Goal: Transaction & Acquisition: Obtain resource

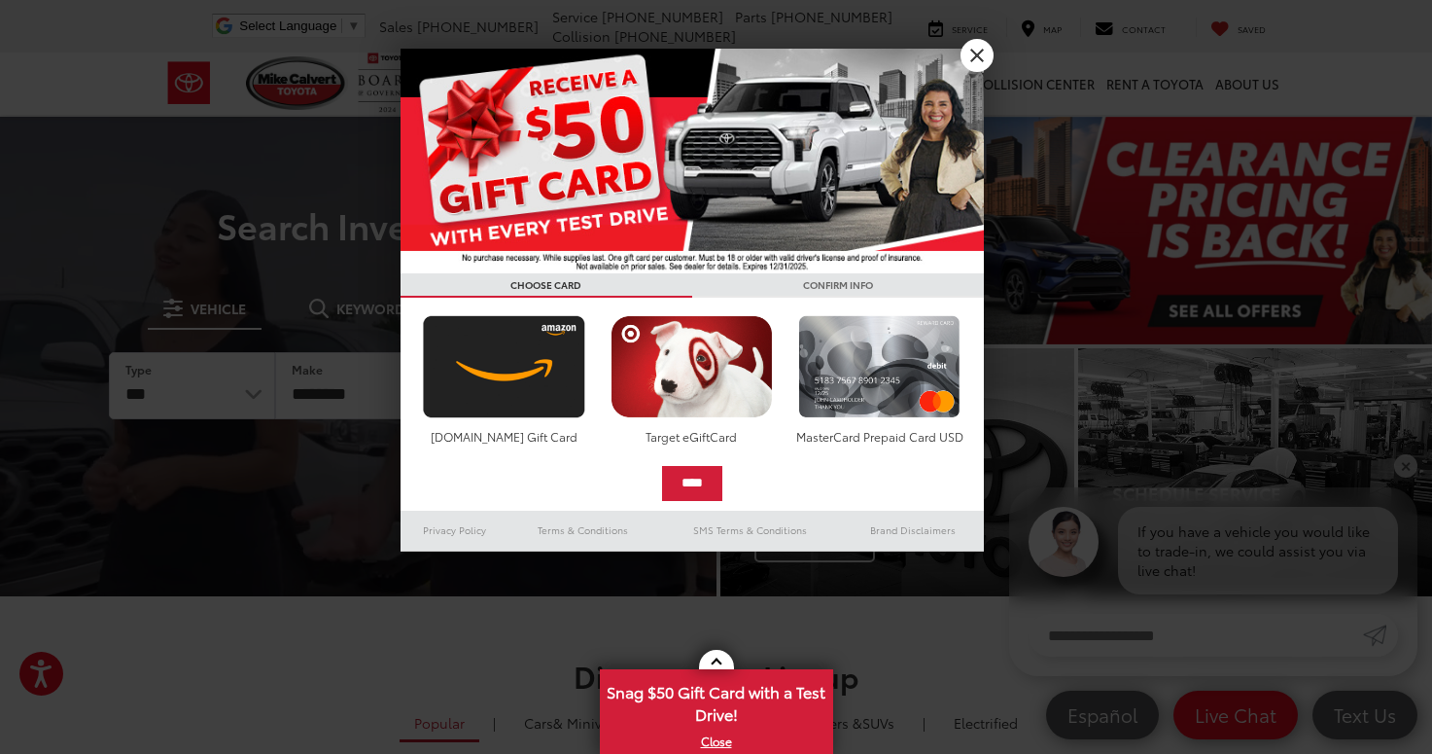
click at [967, 48] on link "X" at bounding box center [977, 55] width 33 height 33
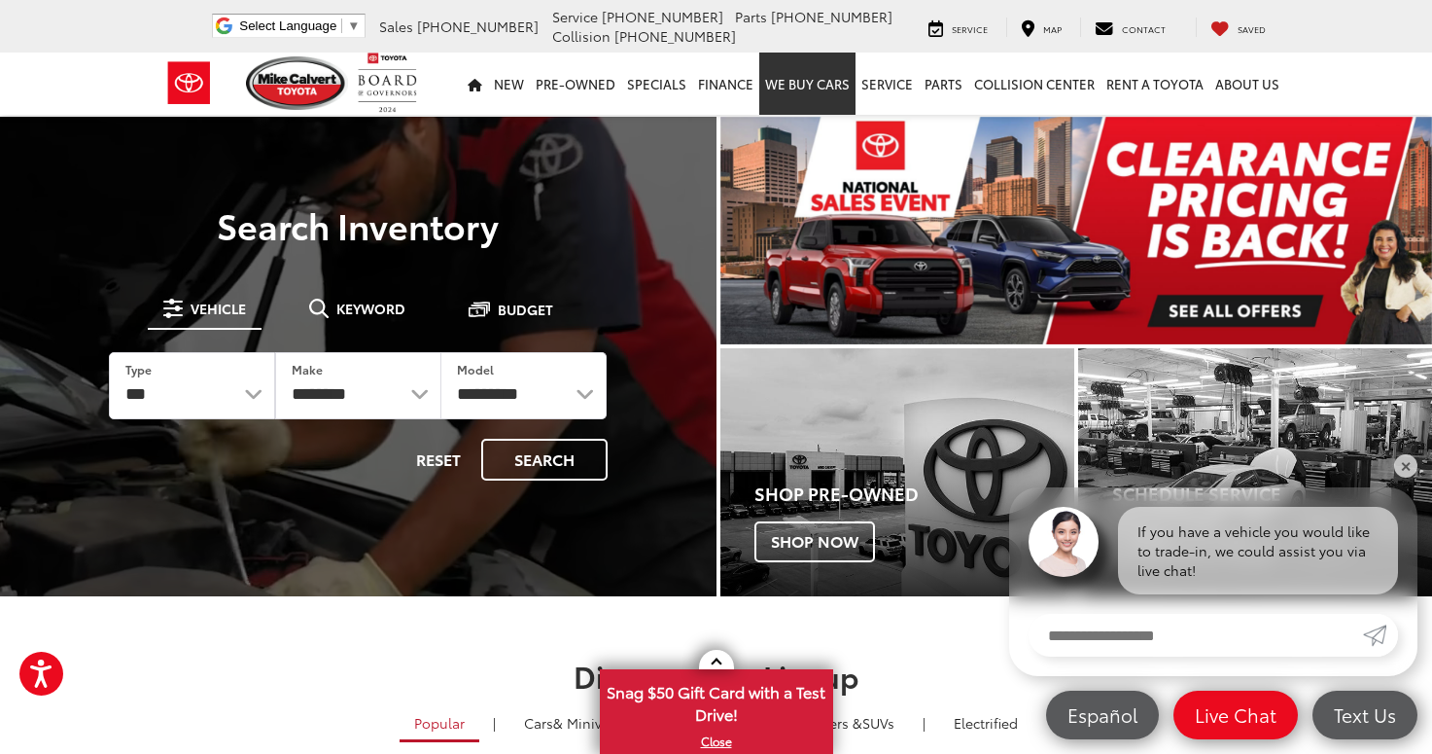
click at [806, 80] on link "WE BUY CARS" at bounding box center [807, 84] width 96 height 62
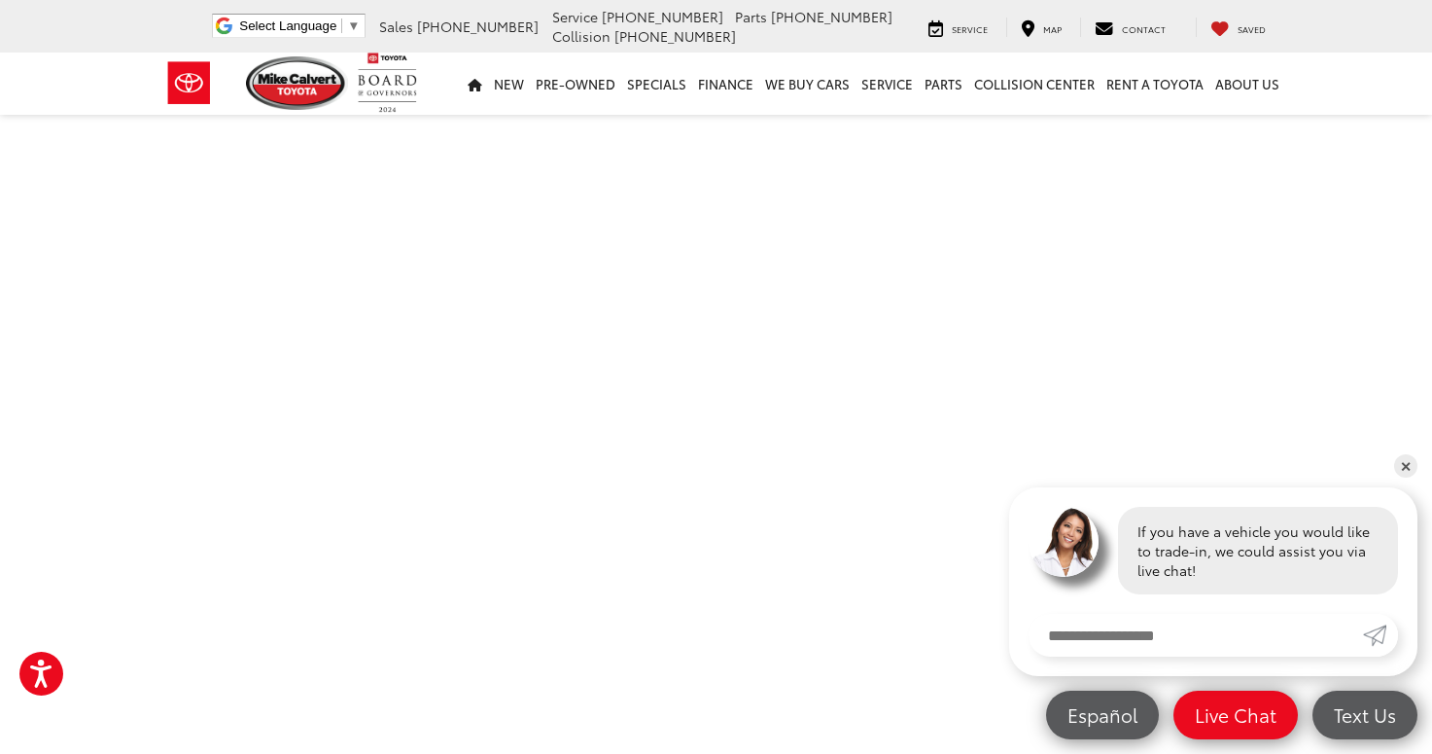
scroll to position [553, 0]
click at [1403, 465] on link "✕" at bounding box center [1405, 465] width 23 height 23
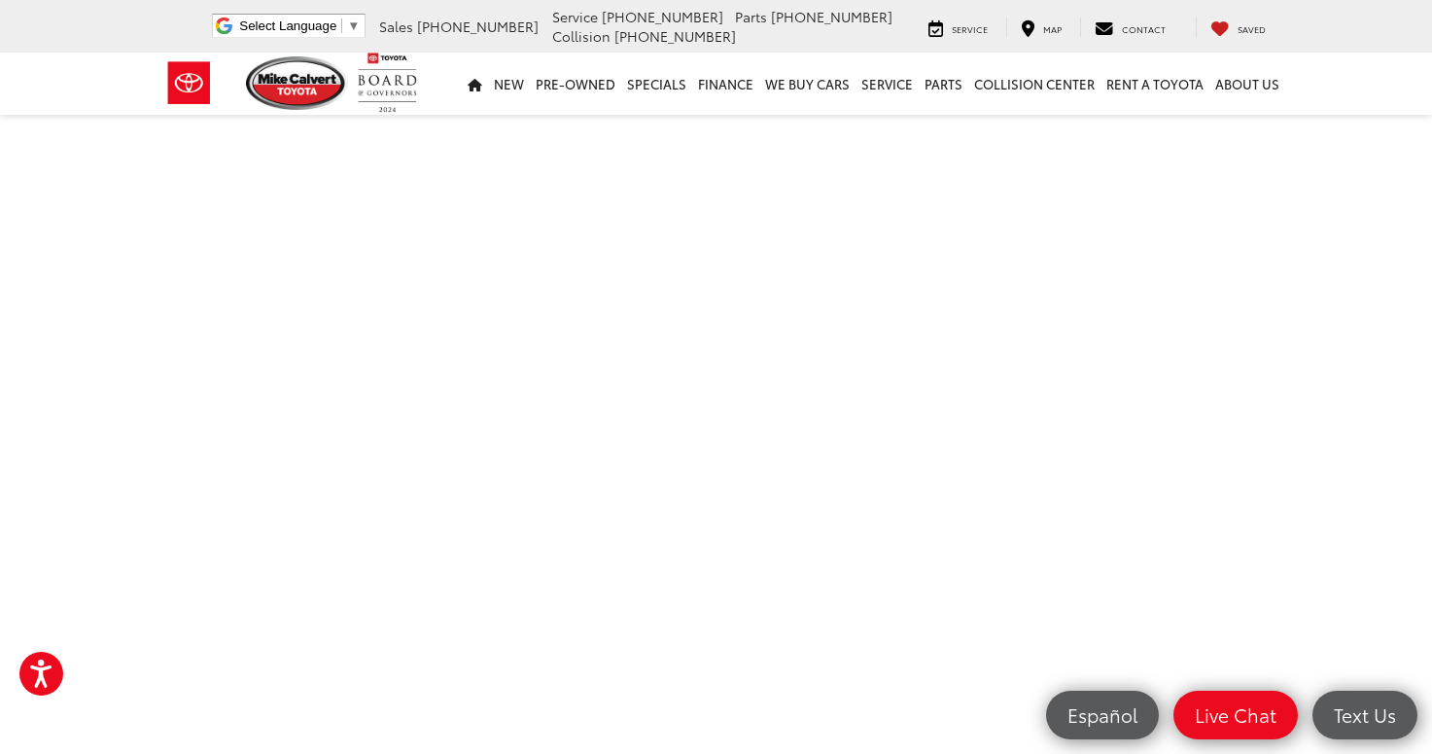
scroll to position [647, 0]
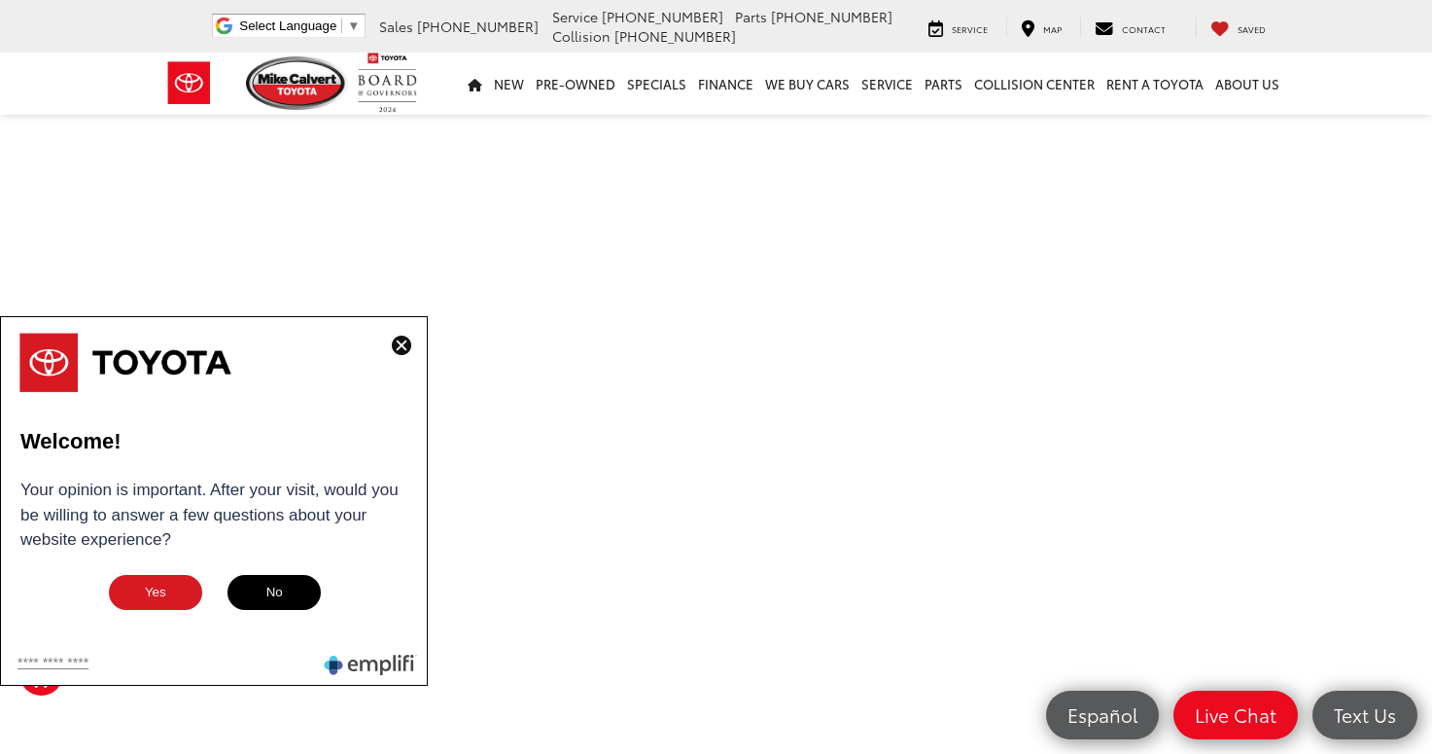
click at [404, 350] on img at bounding box center [401, 344] width 19 height 19
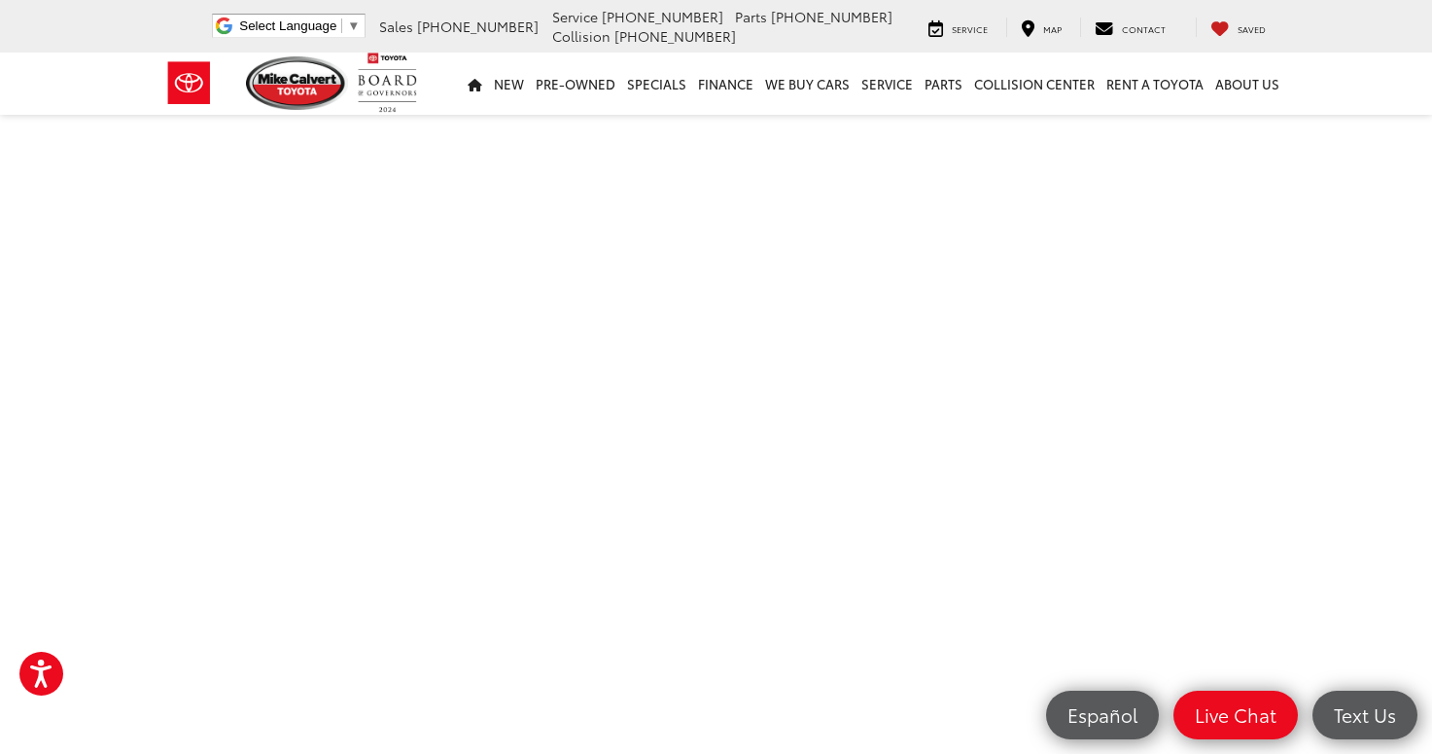
scroll to position [481, 0]
